Goal: Check status: Check status

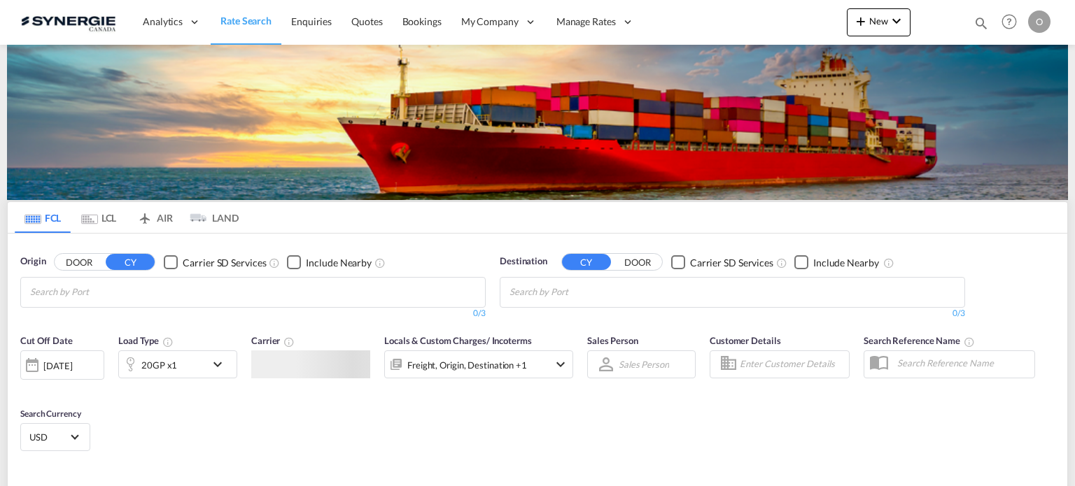
click at [978, 24] on md-icon "icon-magnify" at bounding box center [980, 22] width 15 height 15
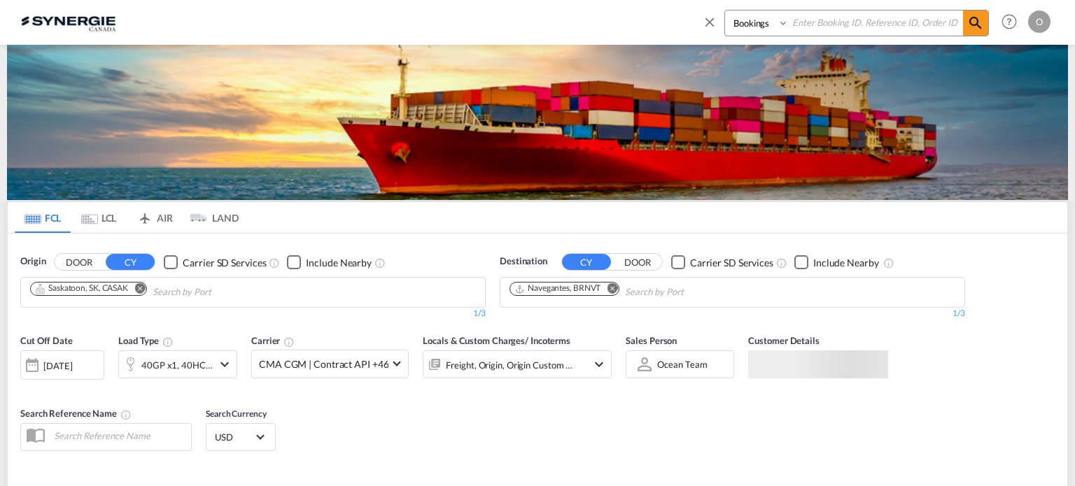
click at [733, 20] on select "Bookings Quotes Enquiries" at bounding box center [758, 22] width 66 height 25
select select "Quotes"
click at [725, 10] on select "Bookings Quotes Enquiries" at bounding box center [758, 22] width 66 height 25
click at [841, 21] on input at bounding box center [876, 22] width 174 height 24
paste input "SYC000014037"
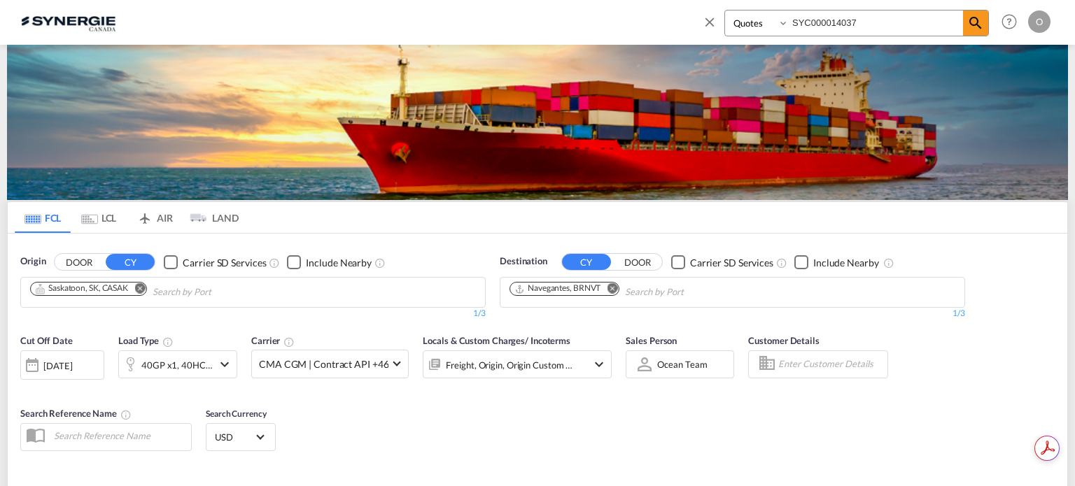
type input "SYC000014037"
click at [977, 22] on md-icon "icon-magnify" at bounding box center [975, 23] width 17 height 17
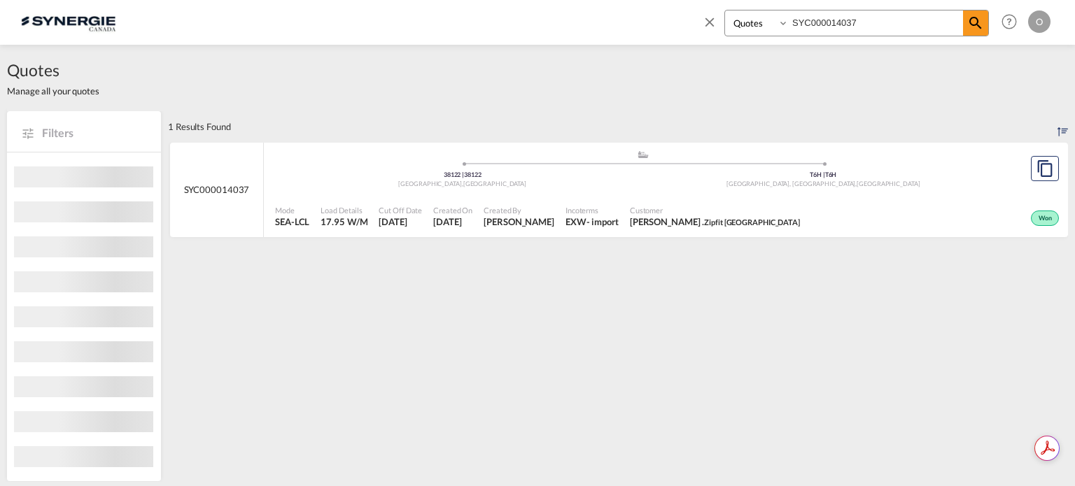
click at [478, 201] on div "Created On [DATE]" at bounding box center [452, 216] width 50 height 35
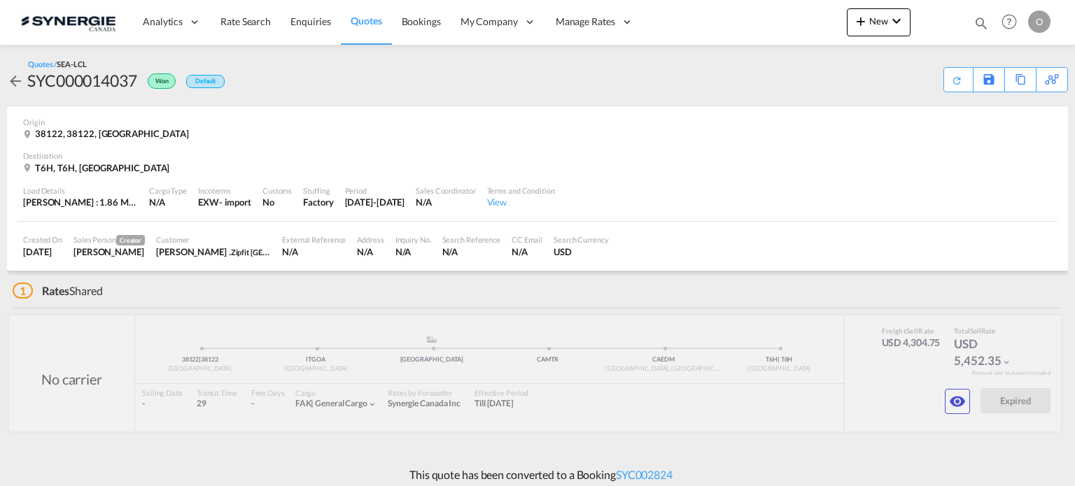
click at [964, 397] on md-icon "icon-eye" at bounding box center [957, 401] width 17 height 17
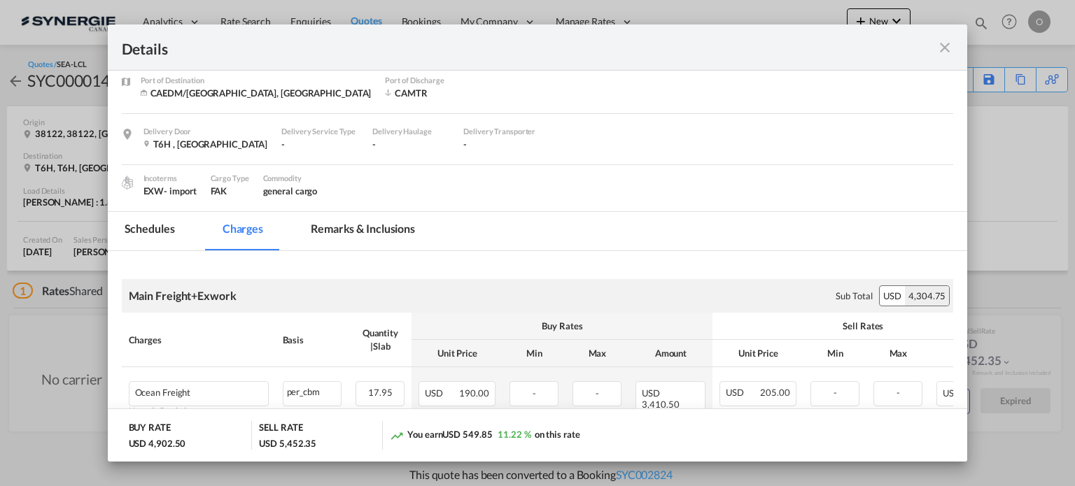
scroll to position [280, 0]
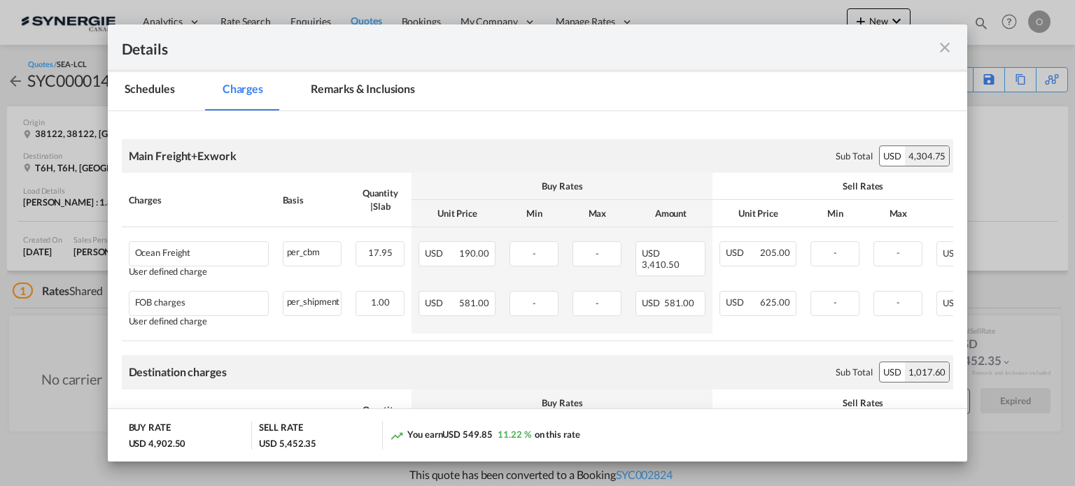
click at [342, 96] on md-tab-item "Remarks & Inclusions" at bounding box center [363, 91] width 138 height 38
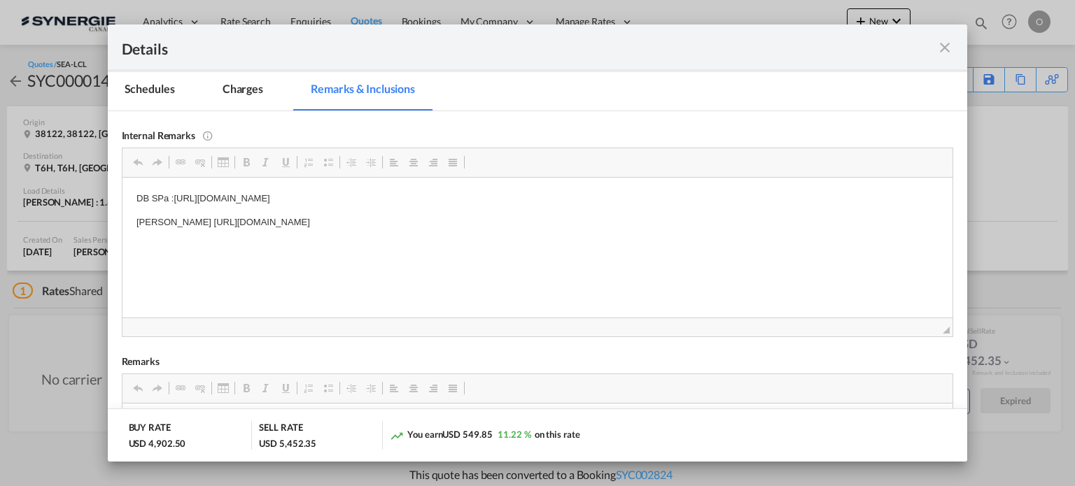
drag, startPoint x: 165, startPoint y: 220, endPoint x: 542, endPoint y: 218, distance: 377.1
drag, startPoint x: 544, startPoint y: 218, endPoint x: 164, endPoint y: 216, distance: 380.6
click at [164, 216] on p "Steele https://app.frontapp.com/open/msg_1h02xarz?key=cOyVHbAXkLDreEbz_CaWOnnbZ…" at bounding box center [537, 222] width 802 height 15
copy p "https://app.frontapp.com/open/msg_1h02xarz?key=cOyVHbAXkLDreEbz_CaWOnnbZTpkOHjL"
click at [943, 44] on md-icon "icon-close fg-AAA8AD m-0 cursor" at bounding box center [944, 47] width 17 height 17
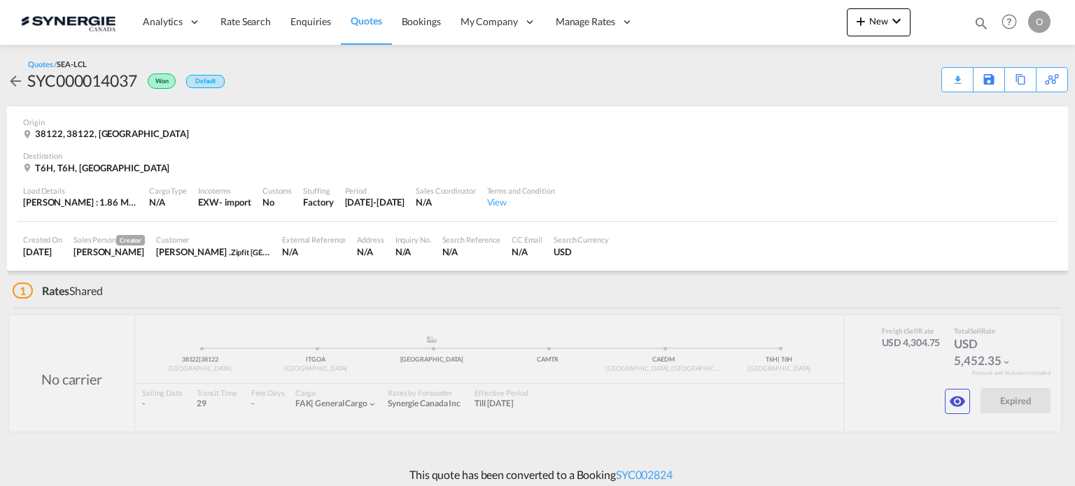
scroll to position [153, 0]
